Goal: Task Accomplishment & Management: Manage account settings

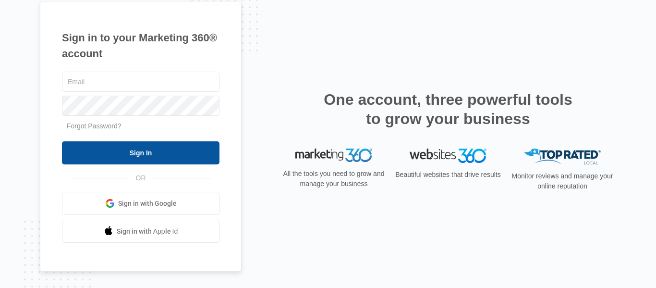
type input "[EMAIL_ADDRESS][DOMAIN_NAME]"
click at [128, 155] on input "Sign In" at bounding box center [141, 152] width 158 height 23
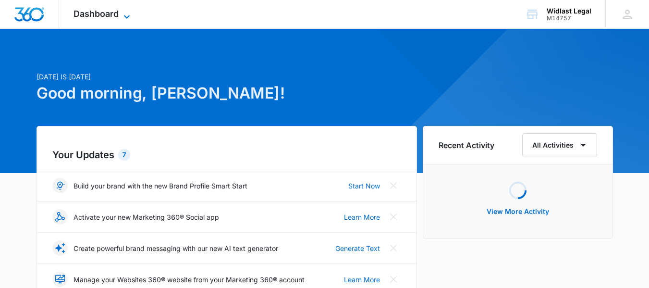
click at [124, 16] on icon at bounding box center [127, 17] width 12 height 12
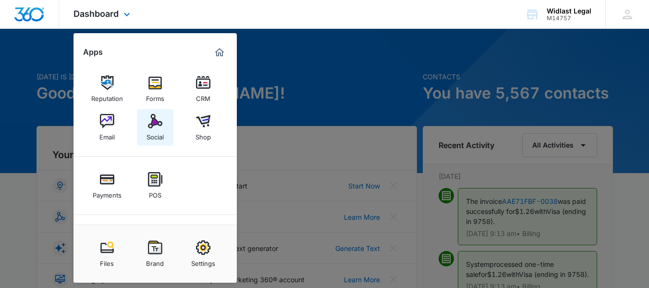
click at [153, 124] on img at bounding box center [155, 121] width 14 height 14
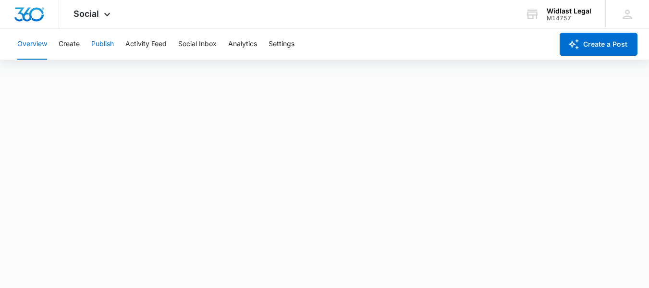
scroll to position [2, 0]
